Goal: Find specific page/section: Find specific page/section

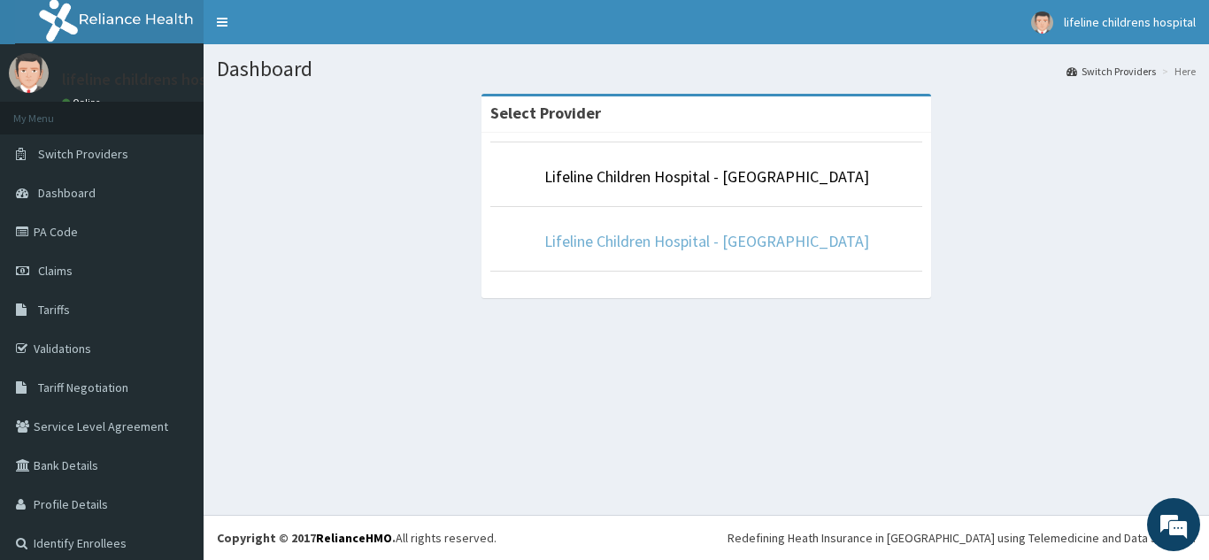
click at [655, 238] on link "Lifeline Children Hospital - [GEOGRAPHIC_DATA]" at bounding box center [706, 241] width 325 height 20
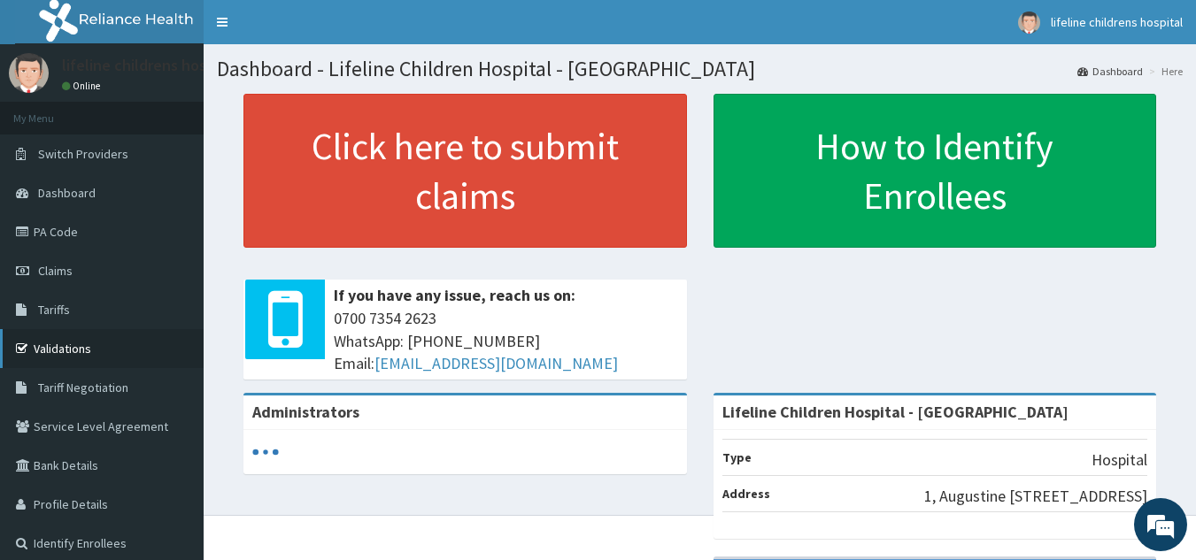
click at [106, 333] on link "Validations" at bounding box center [102, 348] width 204 height 39
